Goal: Find specific page/section: Find specific page/section

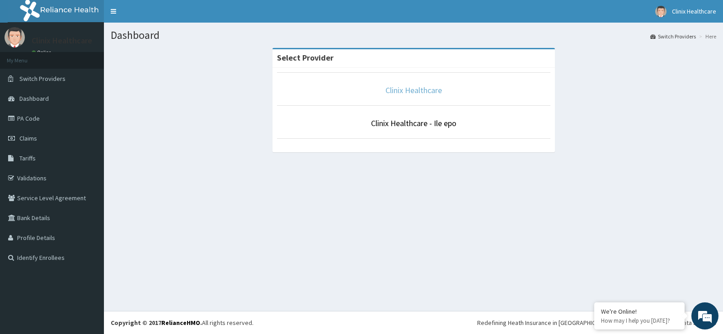
click at [403, 91] on link "Clinix Healthcare" at bounding box center [413, 90] width 56 height 10
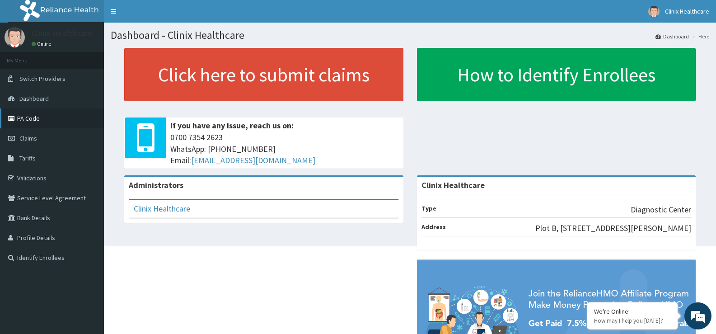
click at [33, 117] on link "PA Code" at bounding box center [52, 118] width 104 height 20
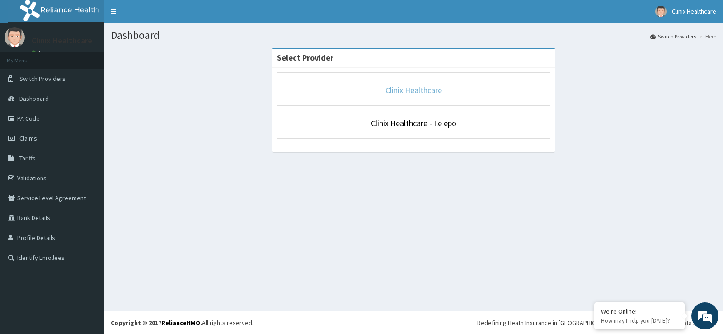
click at [415, 90] on link "Clinix Healthcare" at bounding box center [413, 90] width 56 height 10
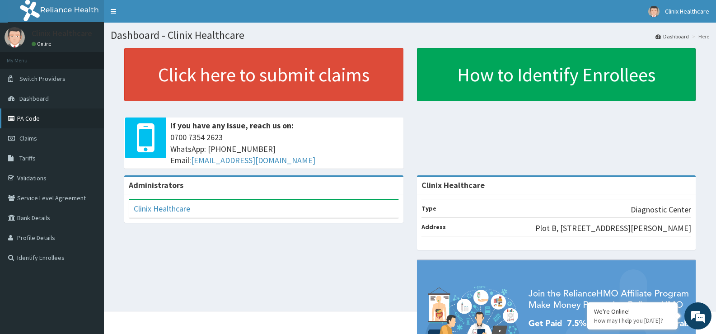
click at [35, 117] on link "PA Code" at bounding box center [52, 118] width 104 height 20
